Goal: Navigation & Orientation: Find specific page/section

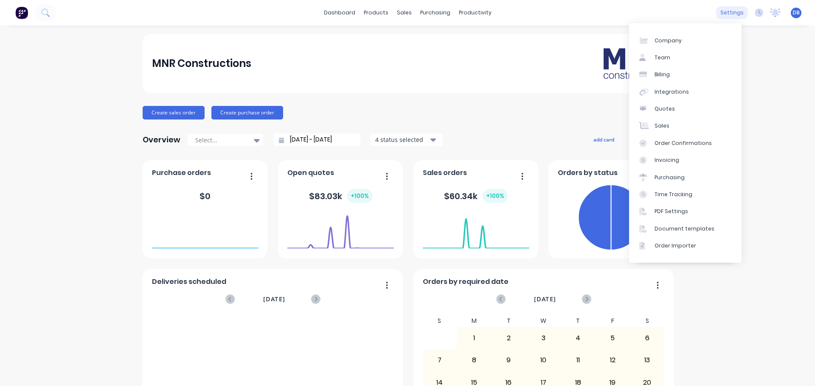
drag, startPoint x: 729, startPoint y: 4, endPoint x: 728, endPoint y: 11, distance: 6.4
click at [728, 4] on div "dashboard products sales purchasing productivity dashboard products Product Cat…" at bounding box center [407, 12] width 815 height 25
click at [728, 12] on div "settings" at bounding box center [732, 12] width 32 height 13
click at [684, 228] on div "Document templates" at bounding box center [684, 229] width 60 height 8
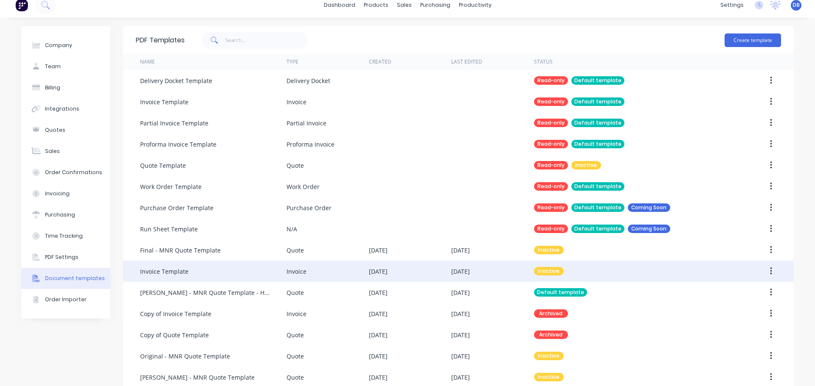
scroll to position [21, 0]
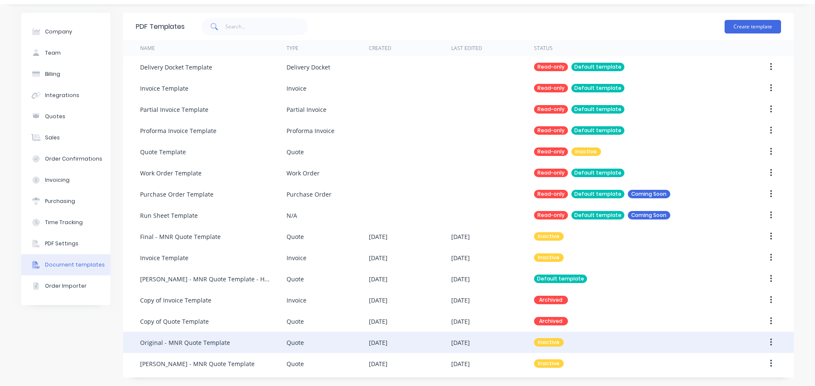
click at [770, 340] on icon "button" at bounding box center [771, 343] width 2 height 8
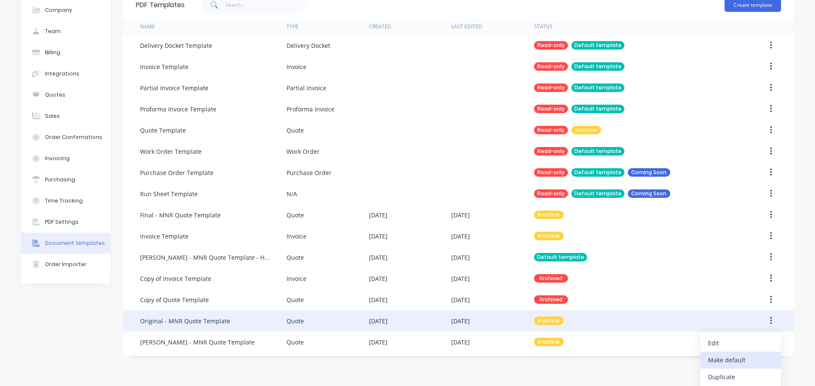
scroll to position [62, 0]
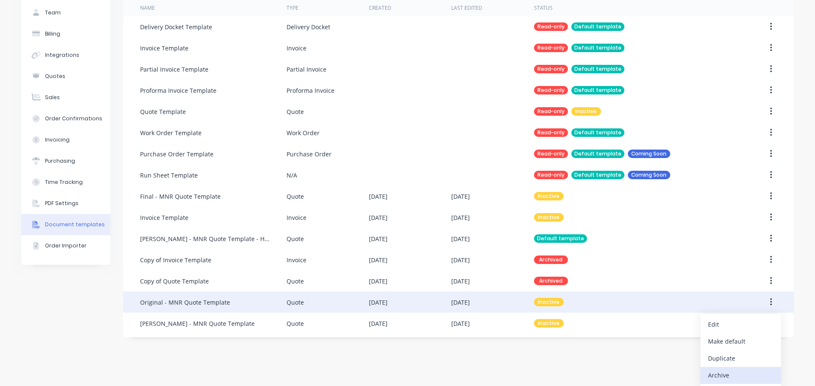
click at [737, 373] on div "Archive" at bounding box center [740, 375] width 65 height 12
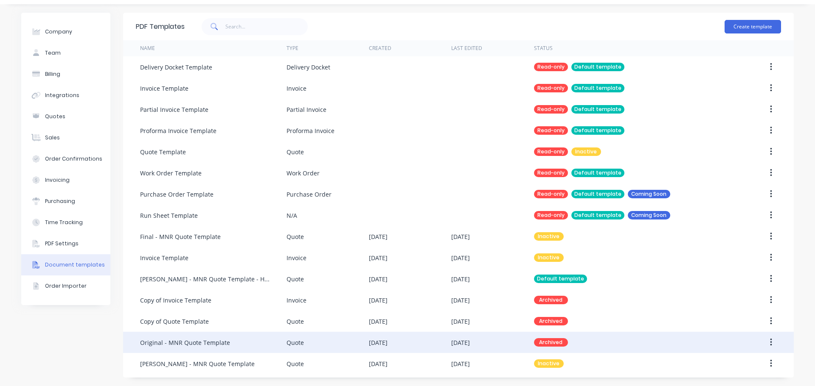
scroll to position [21, 0]
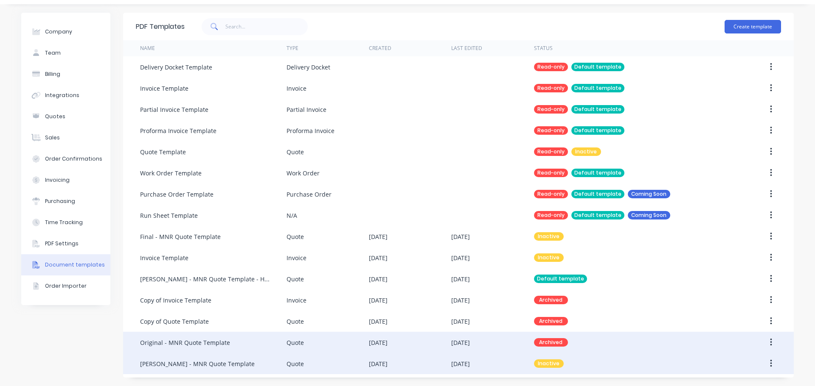
click at [770, 363] on icon "button" at bounding box center [771, 363] width 2 height 9
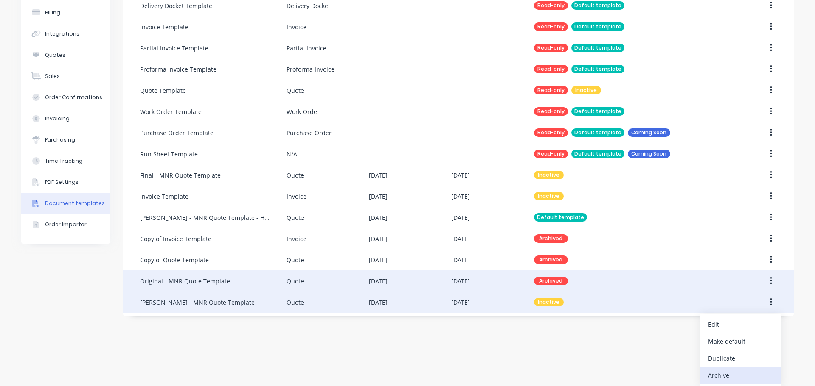
click at [731, 377] on div "Archive" at bounding box center [740, 375] width 65 height 12
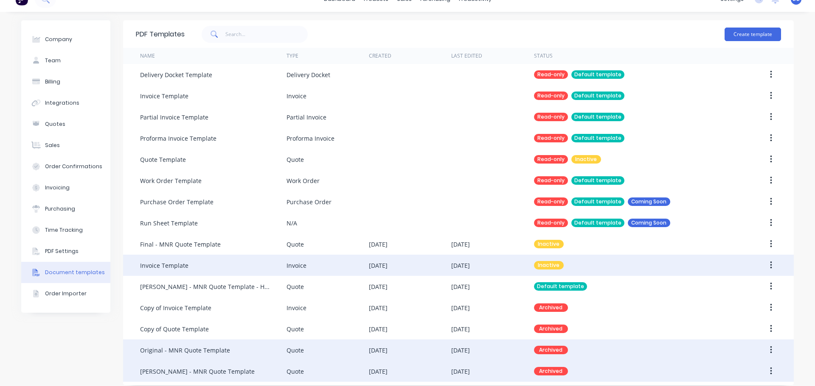
scroll to position [0, 0]
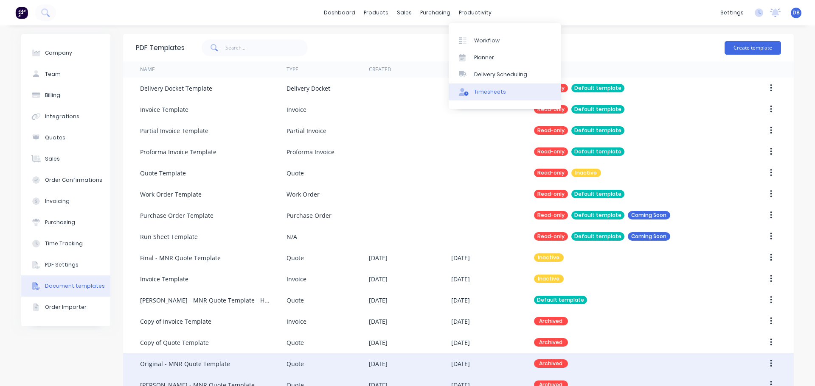
click at [478, 86] on link "Timesheets" at bounding box center [504, 92] width 112 height 17
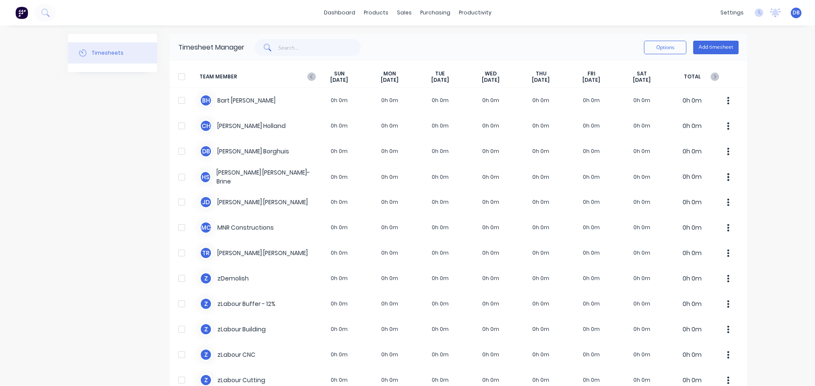
click at [708, 39] on div "Options Add timesheet" at bounding box center [691, 47] width 95 height 17
click at [717, 43] on button "Add timesheet" at bounding box center [715, 48] width 45 height 14
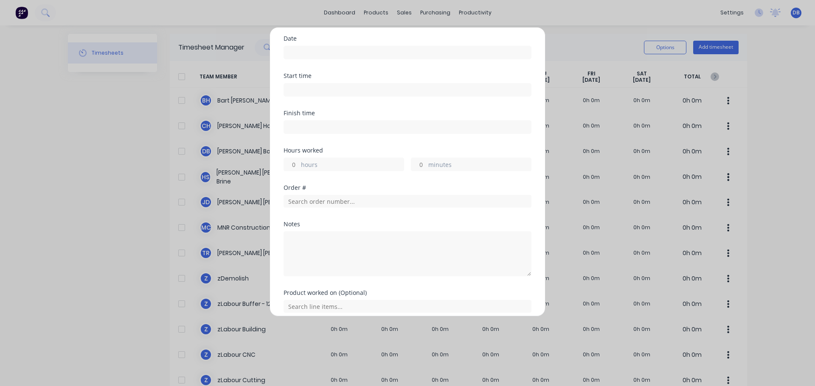
scroll to position [15, 0]
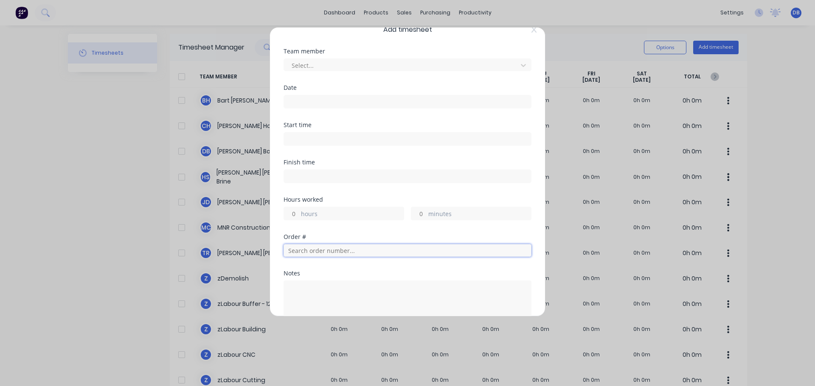
click at [314, 248] on input "text" at bounding box center [407, 250] width 248 height 13
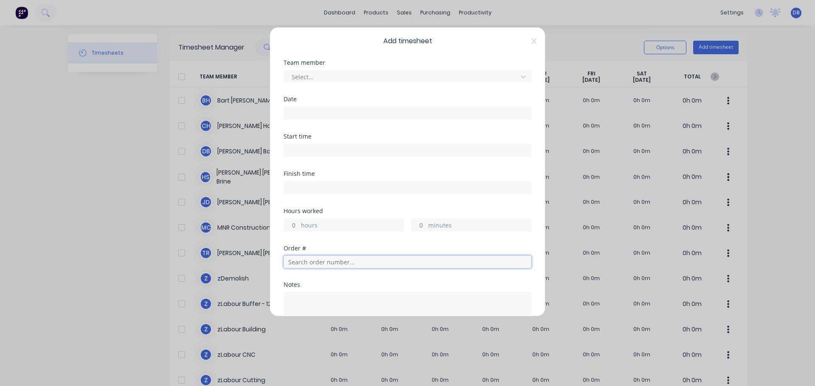
scroll to position [0, 0]
drag, startPoint x: 114, startPoint y: 164, endPoint x: 385, endPoint y: 53, distance: 293.2
click at [119, 162] on div "Add timesheet Team member Select... Date Start time Finish time Hours worked ho…" at bounding box center [407, 193] width 815 height 386
click at [522, 45] on span "Add timesheet" at bounding box center [407, 44] width 248 height 10
click at [530, 44] on div "Add timesheet Team member Select... Date Start time Finish time Hours worked ho…" at bounding box center [407, 172] width 276 height 290
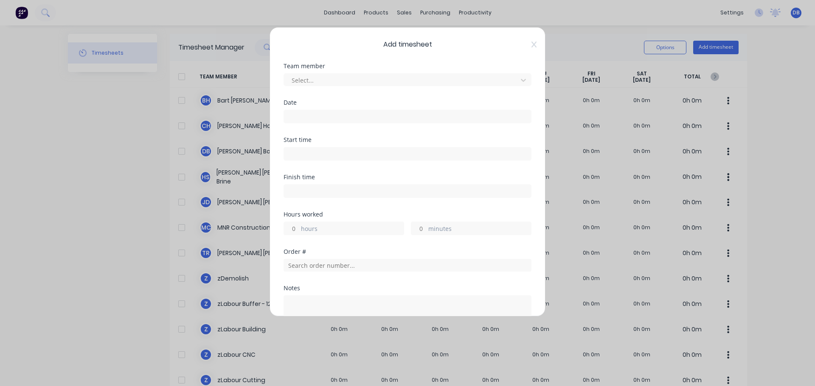
click at [531, 46] on icon at bounding box center [533, 44] width 5 height 7
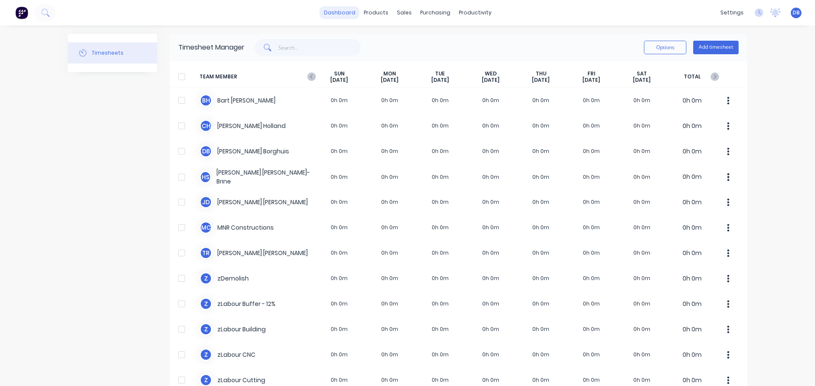
drag, startPoint x: 381, startPoint y: 31, endPoint x: 326, endPoint y: 7, distance: 59.9
click at [326, 7] on link "dashboard" at bounding box center [339, 12] width 40 height 13
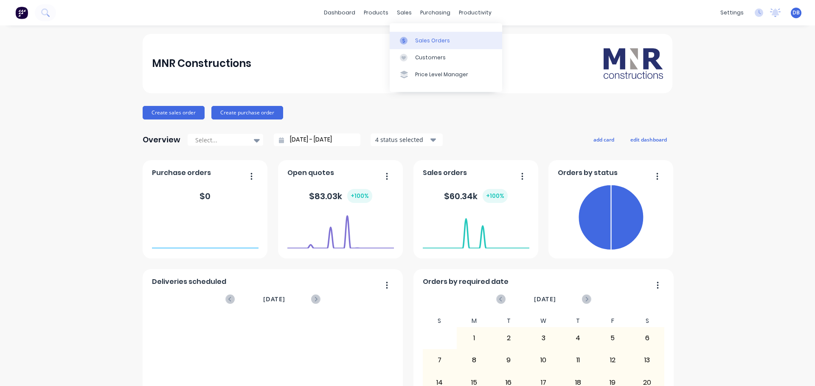
click at [436, 41] on div "Sales Orders" at bounding box center [432, 41] width 35 height 8
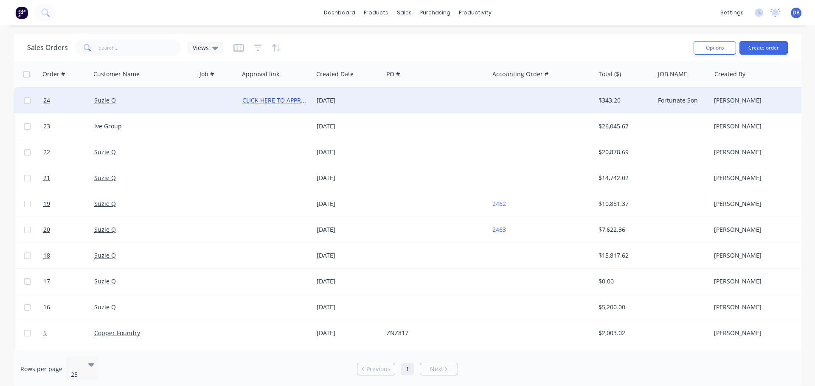
click at [256, 98] on link "CLICK HERE TO APPROVE QUOTE" at bounding box center [288, 100] width 92 height 8
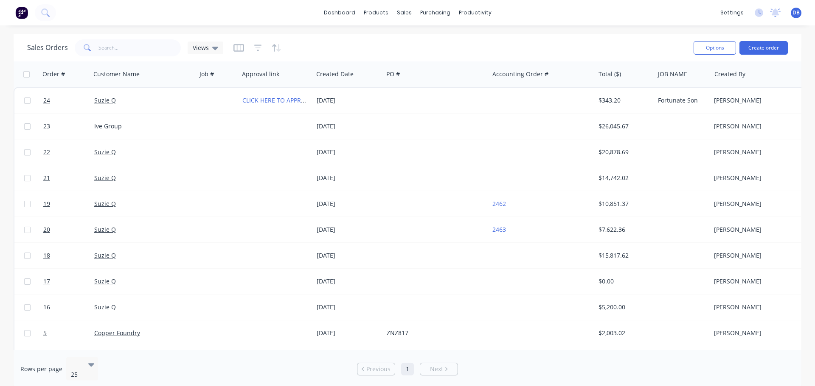
click at [470, 49] on div "Sales Orders Views" at bounding box center [356, 47] width 659 height 21
click at [471, 2] on div "dashboard products sales purchasing productivity dashboard products Product Cat…" at bounding box center [407, 12] width 815 height 25
click at [467, 9] on div "productivity" at bounding box center [474, 12] width 41 height 13
click at [493, 73] on div "Delivery Scheduling" at bounding box center [503, 75] width 53 height 8
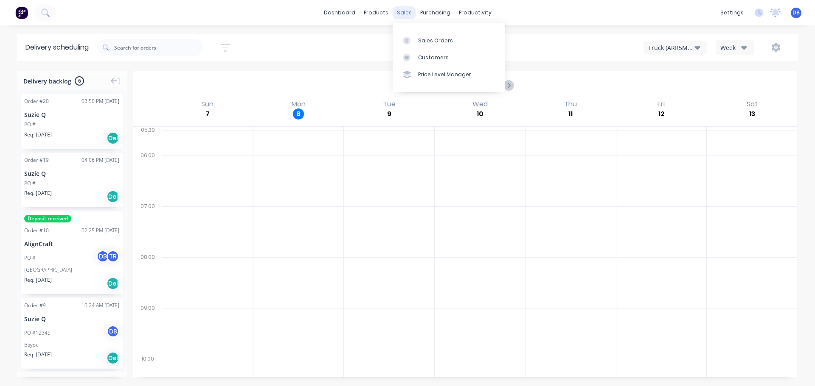
click at [407, 8] on div "sales" at bounding box center [403, 12] width 23 height 13
click at [381, 17] on div "products" at bounding box center [375, 12] width 33 height 13
click at [344, 15] on link "dashboard" at bounding box center [339, 12] width 40 height 13
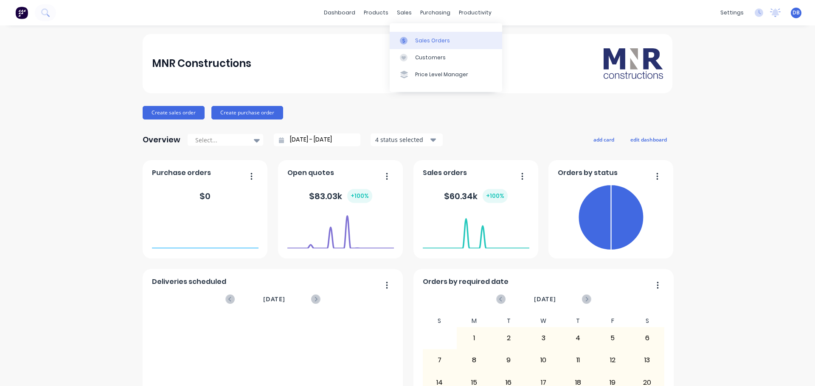
click at [425, 37] on div "Sales Orders" at bounding box center [432, 41] width 35 height 8
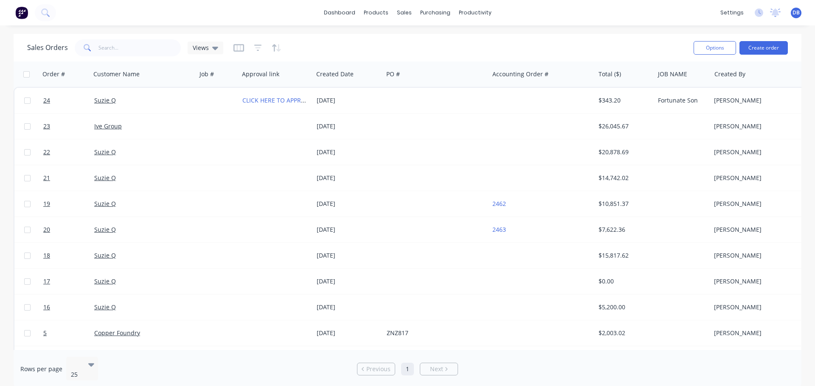
click at [471, 43] on div "Sales Orders Views" at bounding box center [356, 47] width 659 height 21
click at [469, 39] on div "Sales Orders Views" at bounding box center [356, 47] width 659 height 21
click at [453, 37] on div "Sales Orders Views Options Create order" at bounding box center [407, 48] width 787 height 28
click at [330, 11] on link "dashboard" at bounding box center [339, 12] width 40 height 13
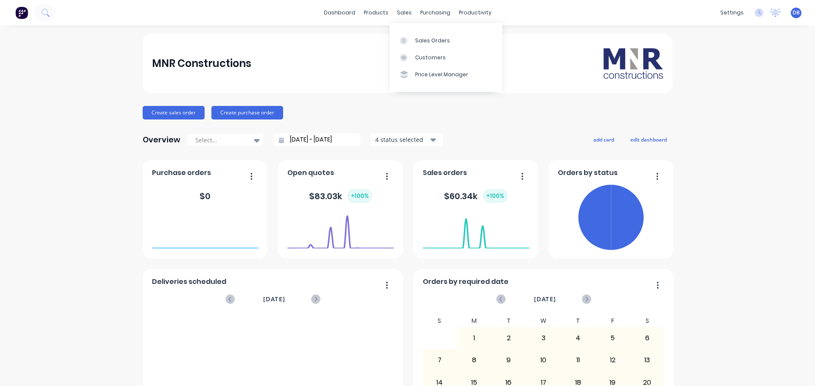
drag, startPoint x: 397, startPoint y: 11, endPoint x: 404, endPoint y: 21, distance: 12.1
click at [397, 11] on div "sales" at bounding box center [403, 12] width 23 height 13
click at [421, 41] on div "Sales Orders" at bounding box center [432, 41] width 35 height 8
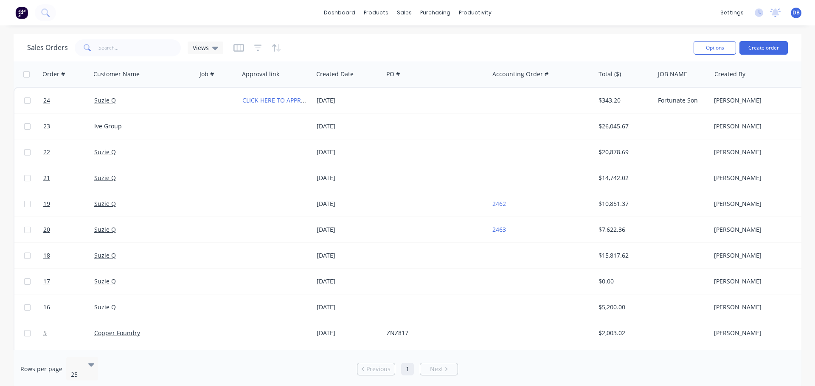
click at [409, 48] on div "Sales Orders Views" at bounding box center [356, 47] width 659 height 21
click at [407, 32] on link "Product Catalogue" at bounding box center [417, 40] width 112 height 17
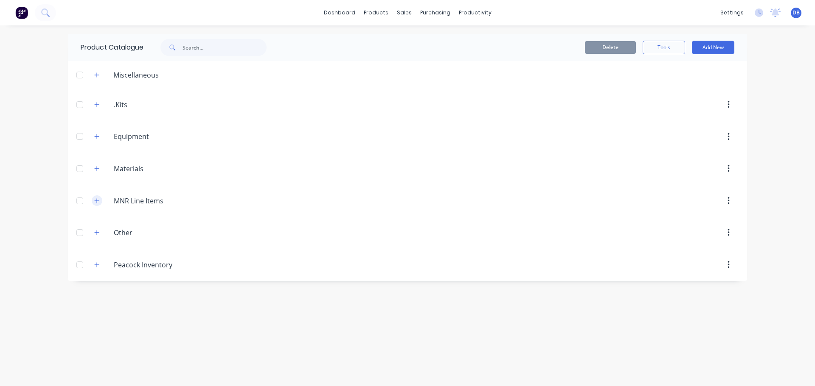
click at [99, 204] on button "button" at bounding box center [97, 201] width 11 height 11
click at [99, 202] on div "MNR.Line.Items MNR Line Items" at bounding box center [153, 200] width 133 height 15
click at [98, 202] on button "button" at bounding box center [97, 201] width 11 height 11
click at [99, 198] on icon "button" at bounding box center [96, 201] width 5 height 6
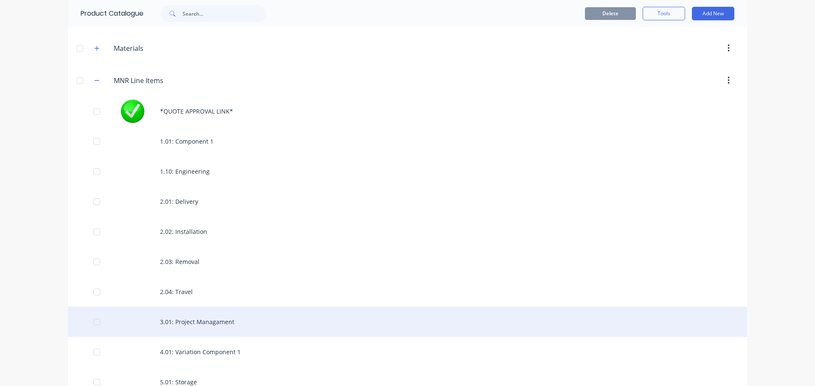
scroll to position [42, 0]
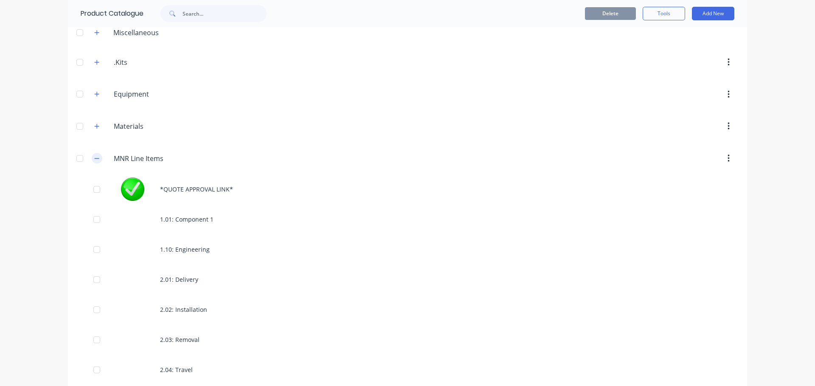
click at [95, 155] on button "button" at bounding box center [97, 158] width 11 height 11
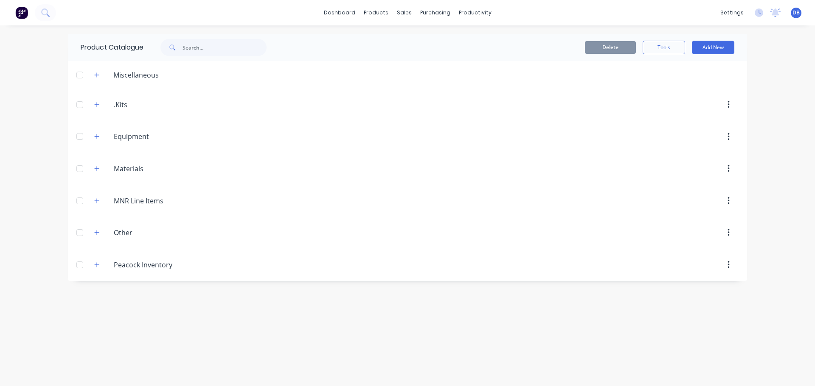
scroll to position [0, 0]
click at [380, 11] on div "products" at bounding box center [375, 12] width 33 height 13
click at [420, 37] on div "Sales Orders" at bounding box center [435, 41] width 35 height 8
